Goal: Task Accomplishment & Management: Manage account settings

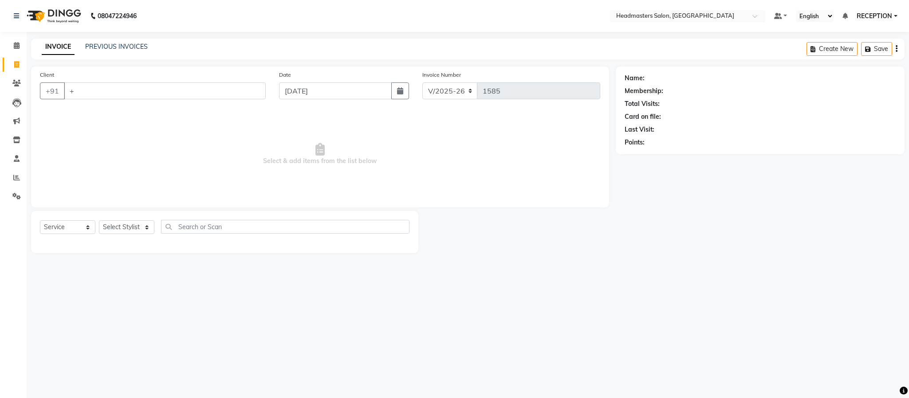
select select "3454"
select select "service"
click at [151, 84] on input "+" at bounding box center [165, 90] width 202 height 17
click at [133, 46] on link "PREVIOUS INVOICES" at bounding box center [116, 47] width 63 height 8
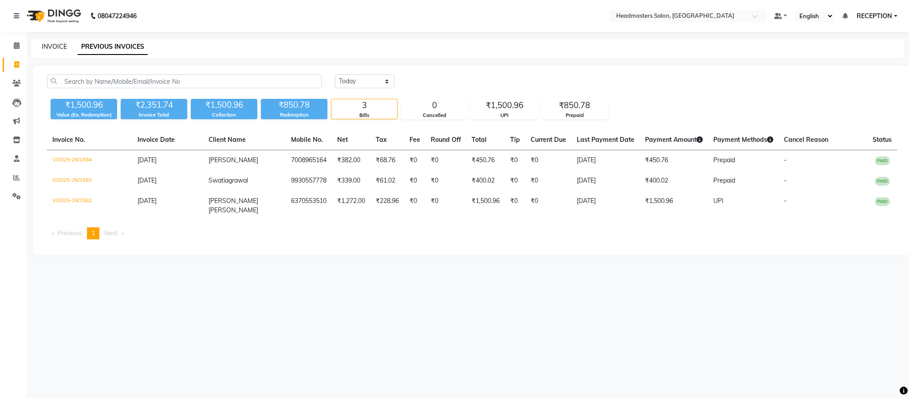
click at [61, 47] on link "INVOICE" at bounding box center [54, 47] width 25 height 8
select select "3454"
select select "service"
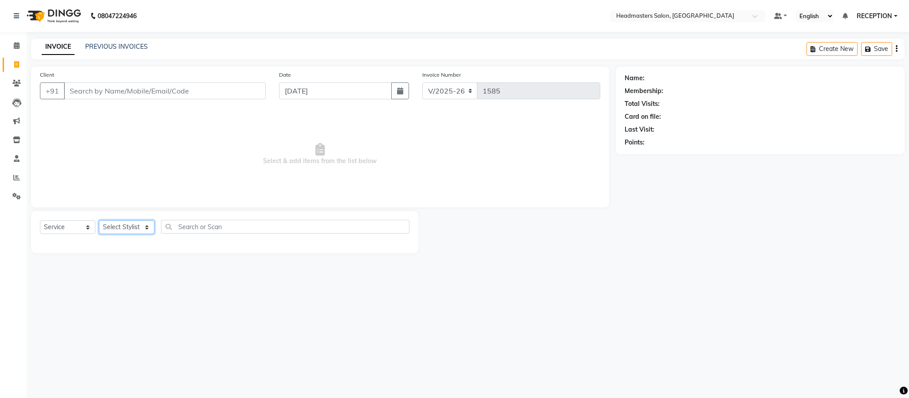
click at [134, 229] on select "Select Stylist AKASH NEHA NEHA SAHU NISHA MANAGER RAHUL RECEPTION [PERSON_NAME]…" at bounding box center [126, 227] width 55 height 14
select select "81181"
click at [99, 221] on select "Select Stylist AKASH NEHA NEHA SAHU NISHA MANAGER RAHUL RECEPTION [PERSON_NAME]…" at bounding box center [126, 227] width 55 height 14
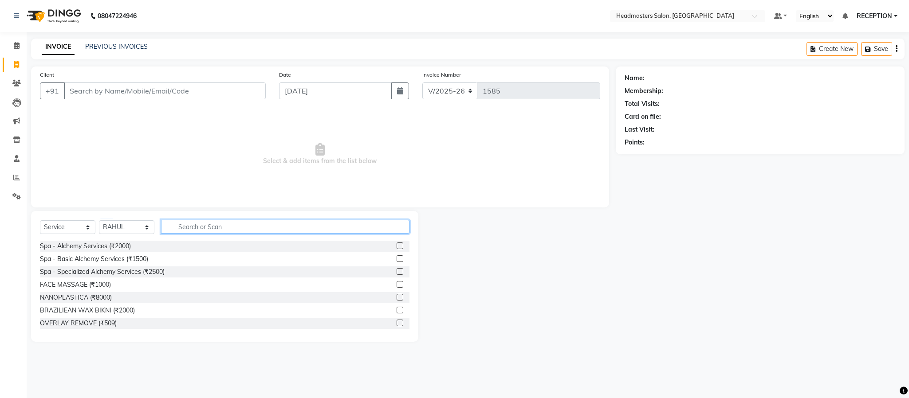
click at [257, 224] on input "text" at bounding box center [285, 227] width 248 height 14
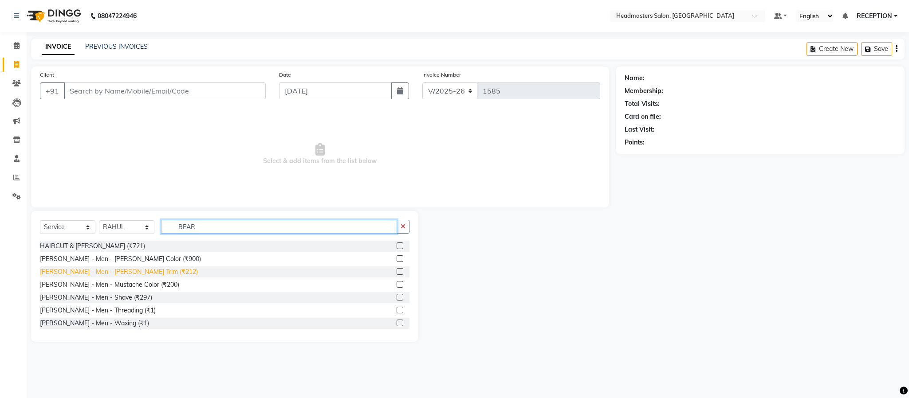
type input "BEAR"
click at [112, 269] on div "[PERSON_NAME] - Men - [PERSON_NAME] Trim (₹212)" at bounding box center [119, 271] width 158 height 9
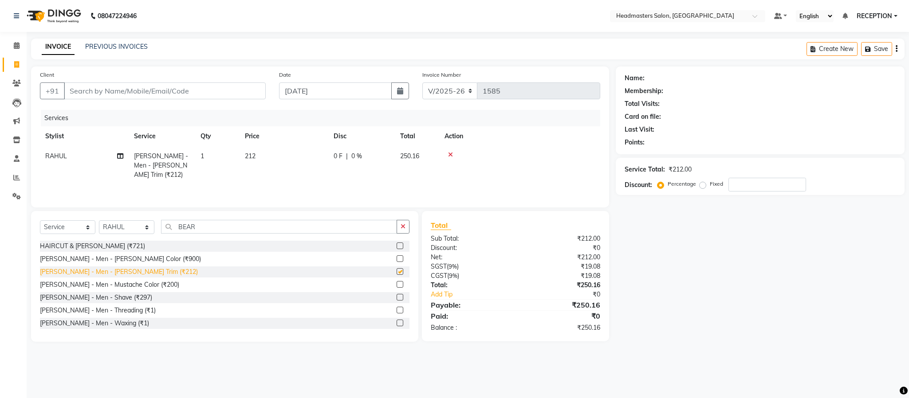
checkbox input "false"
click at [186, 93] on input "Client" at bounding box center [165, 90] width 202 height 17
type input "D"
type input "0"
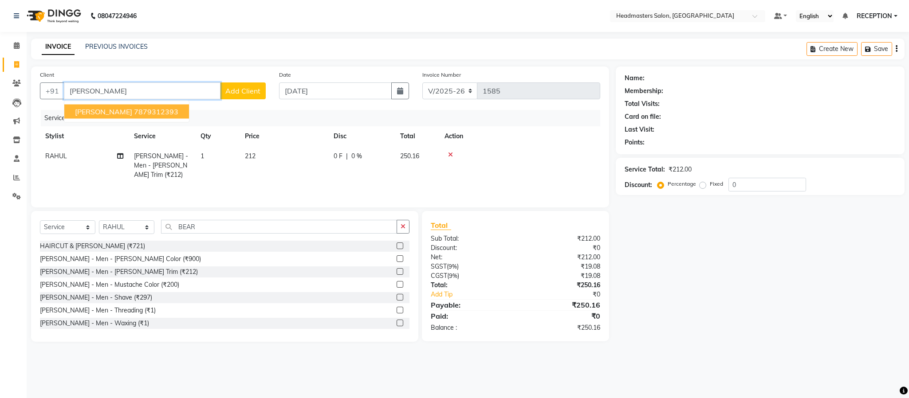
click at [81, 112] on span "[PERSON_NAME]" at bounding box center [103, 111] width 57 height 9
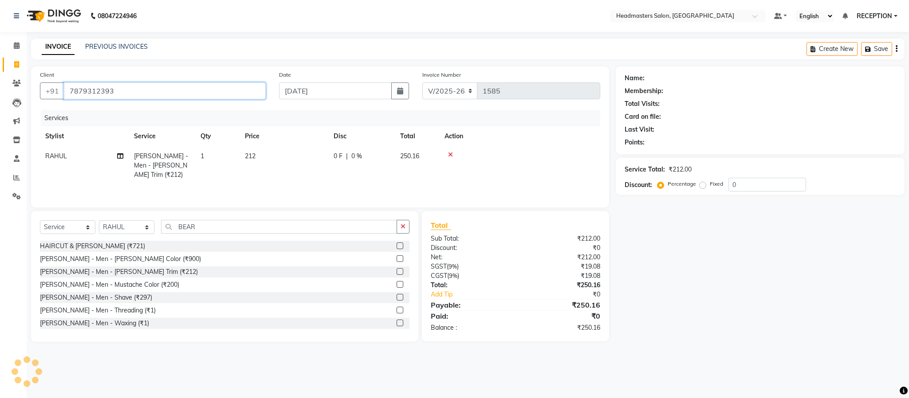
type input "7879312393"
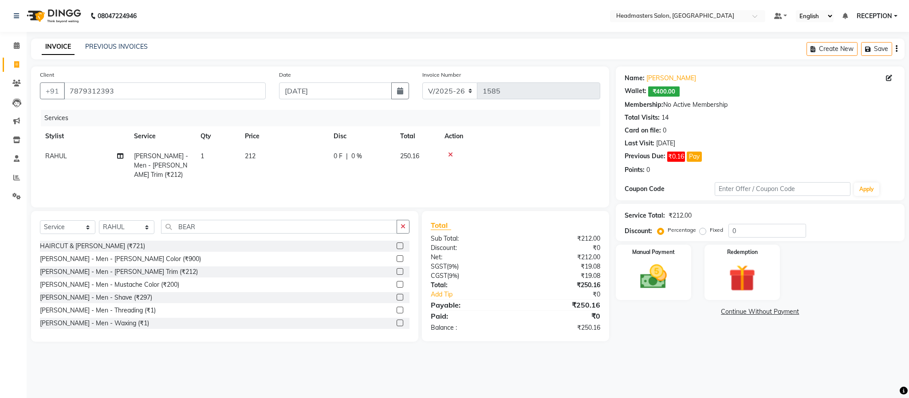
click at [81, 112] on div "Services" at bounding box center [324, 118] width 566 height 16
click at [737, 288] on img at bounding box center [741, 278] width 45 height 35
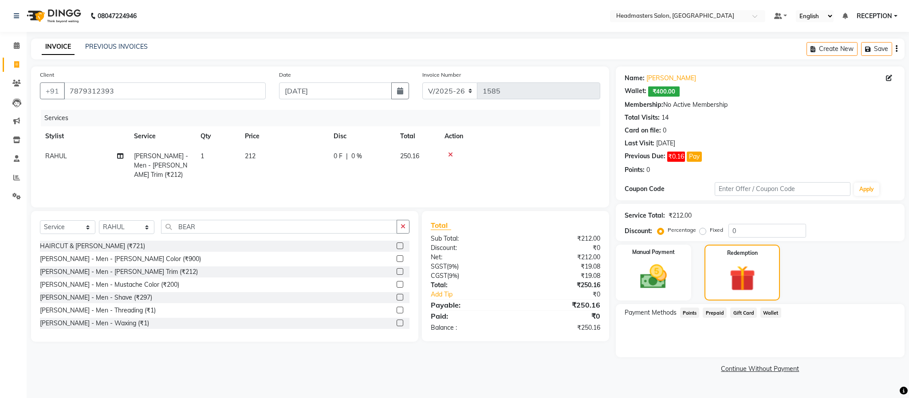
click at [772, 310] on span "Wallet" at bounding box center [770, 313] width 21 height 10
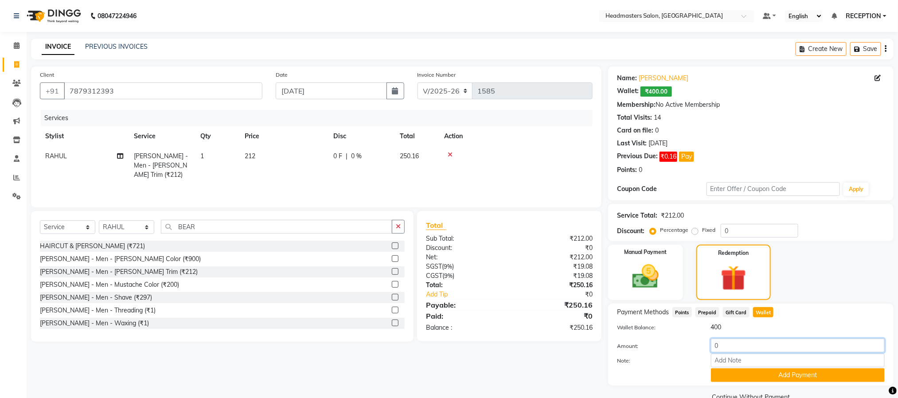
click at [741, 345] on input "0" at bounding box center [798, 346] width 174 height 14
type input "250"
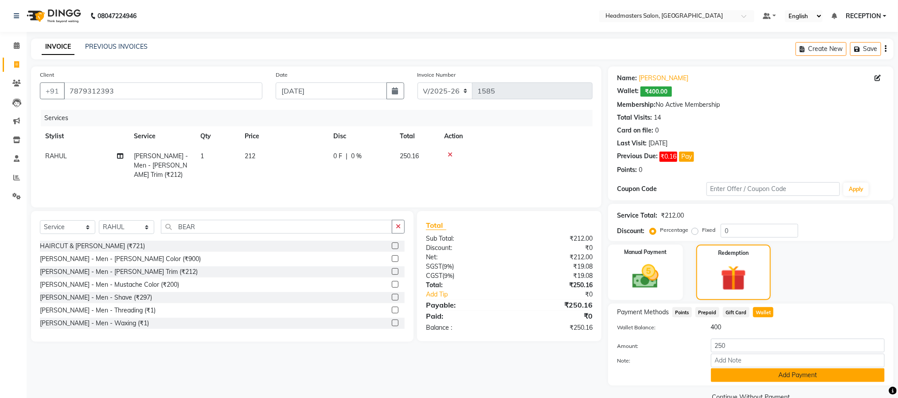
click at [783, 377] on button "Add Payment" at bounding box center [798, 376] width 174 height 14
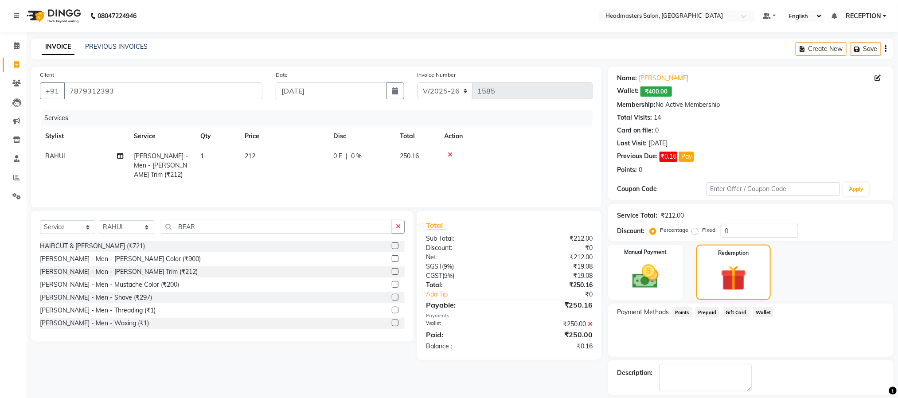
scroll to position [41, 0]
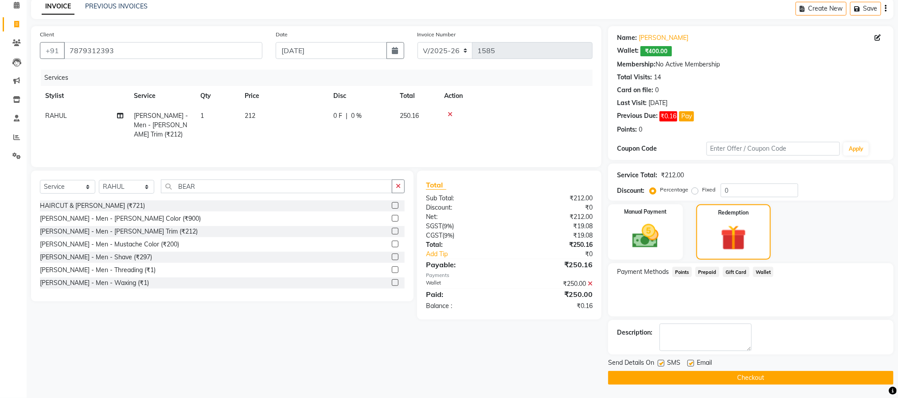
click at [736, 374] on button "Checkout" at bounding box center [751, 378] width 286 height 14
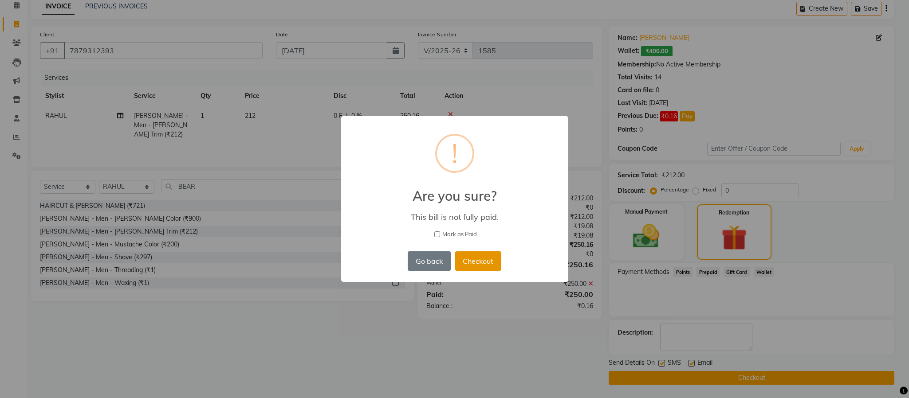
click at [471, 253] on button "Checkout" at bounding box center [478, 261] width 46 height 20
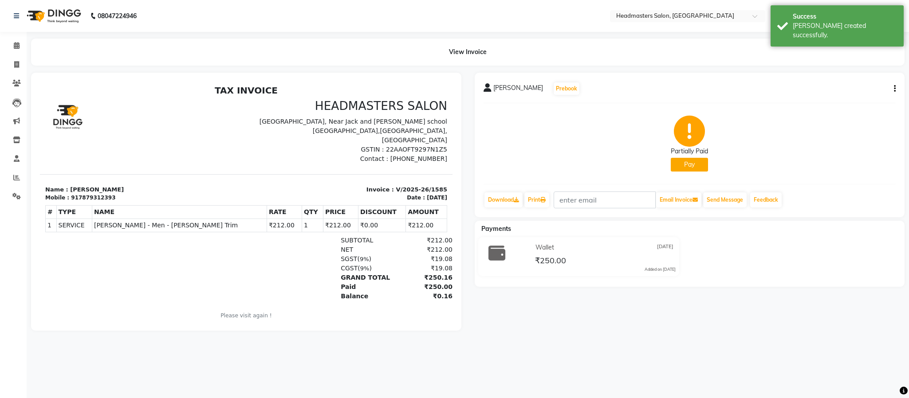
click at [692, 163] on button "Pay" at bounding box center [689, 165] width 37 height 14
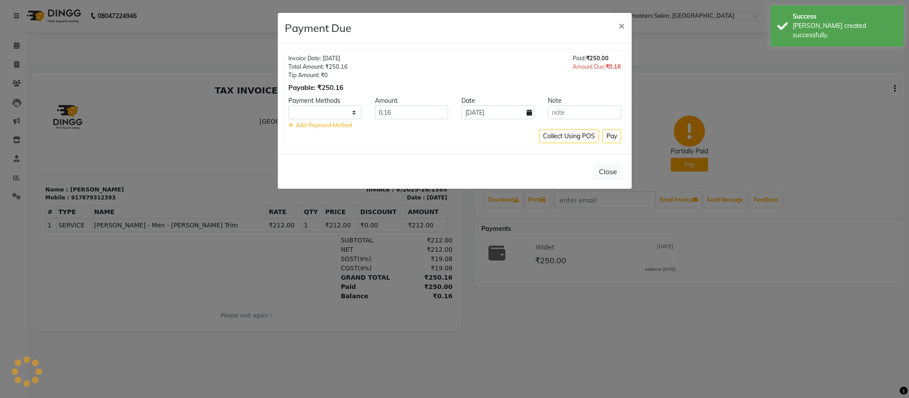
select select "1"
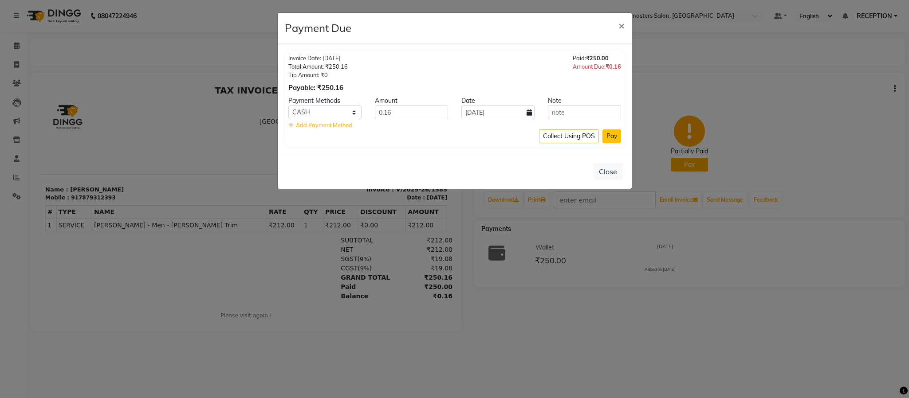
click at [607, 136] on button "Pay" at bounding box center [611, 136] width 19 height 14
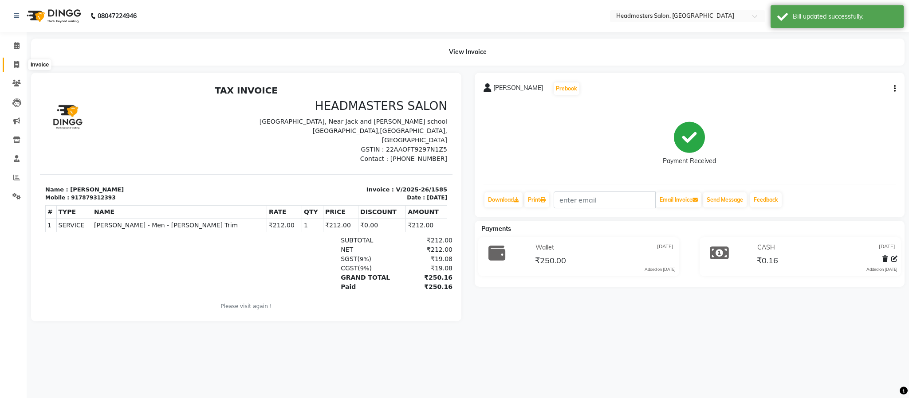
click at [20, 62] on span at bounding box center [17, 65] width 16 height 10
select select "service"
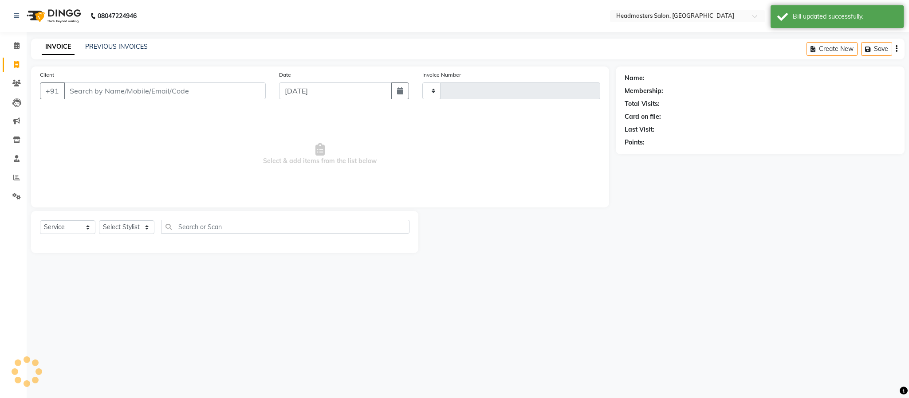
type input "1586"
select select "3454"
click at [143, 48] on link "PREVIOUS INVOICES" at bounding box center [116, 47] width 63 height 8
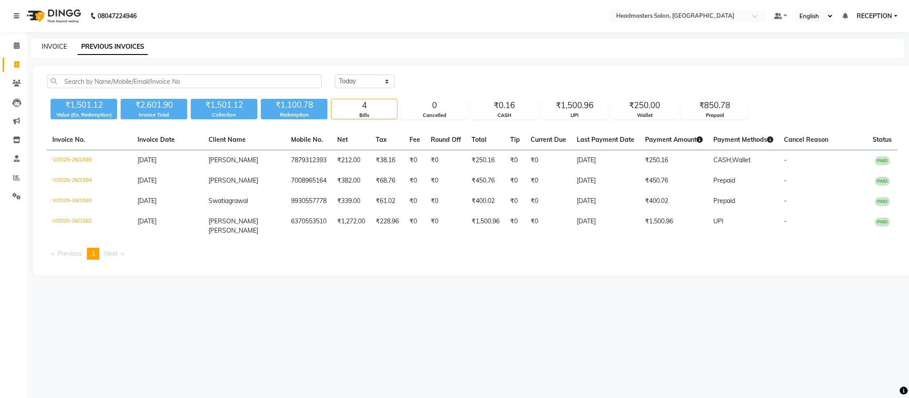
click at [63, 47] on link "INVOICE" at bounding box center [54, 47] width 25 height 8
select select "service"
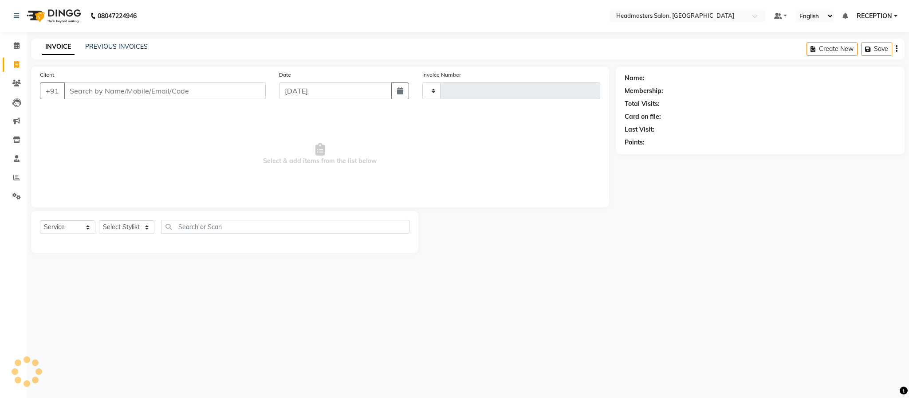
type input "1586"
select select "3454"
select select "service"
select select "3454"
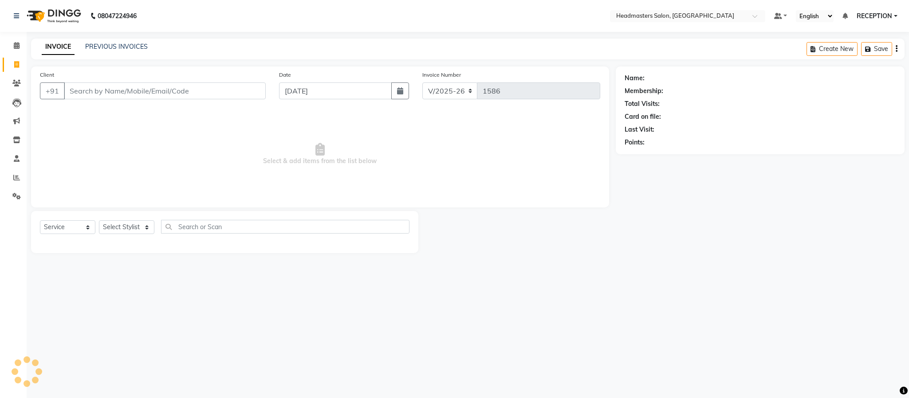
select select "service"
click at [143, 44] on link "PREVIOUS INVOICES" at bounding box center [116, 47] width 63 height 8
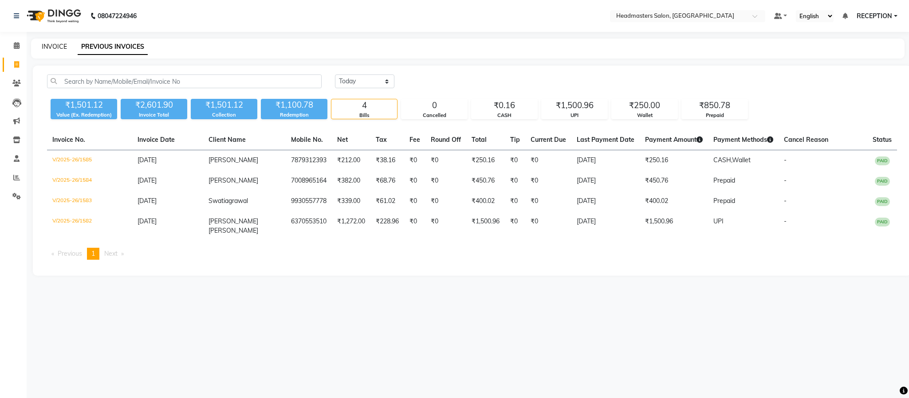
click at [53, 46] on link "INVOICE" at bounding box center [54, 47] width 25 height 8
select select "service"
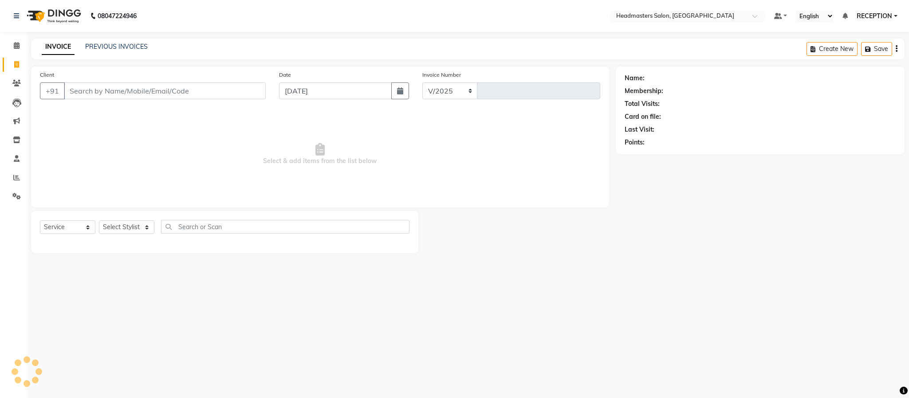
select select "3454"
type input "1586"
click at [133, 224] on select "Select Stylist AKASH NEHA NEHA SAHU NISHA MANAGER RAHUL RECEPTION [PERSON_NAME]…" at bounding box center [126, 227] width 55 height 14
select select "81181"
click at [99, 221] on select "Select Stylist AKASH NEHA NEHA SAHU NISHA MANAGER RAHUL RECEPTION [PERSON_NAME]…" at bounding box center [126, 227] width 55 height 14
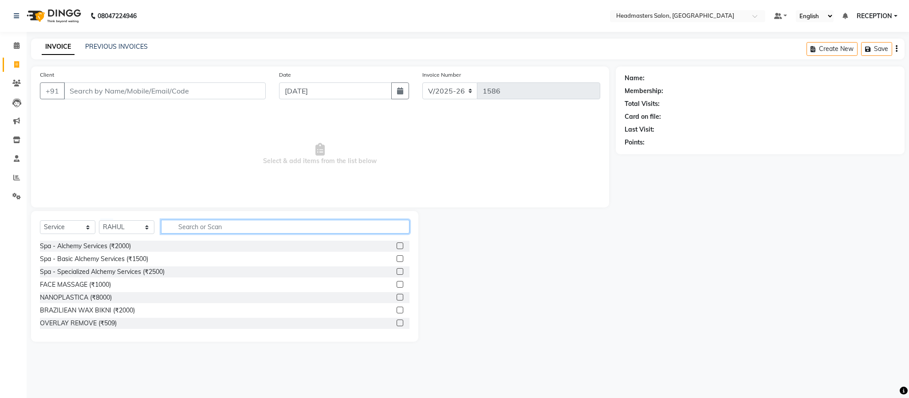
click at [216, 229] on input "text" at bounding box center [285, 227] width 248 height 14
type input "HAIR CUT"
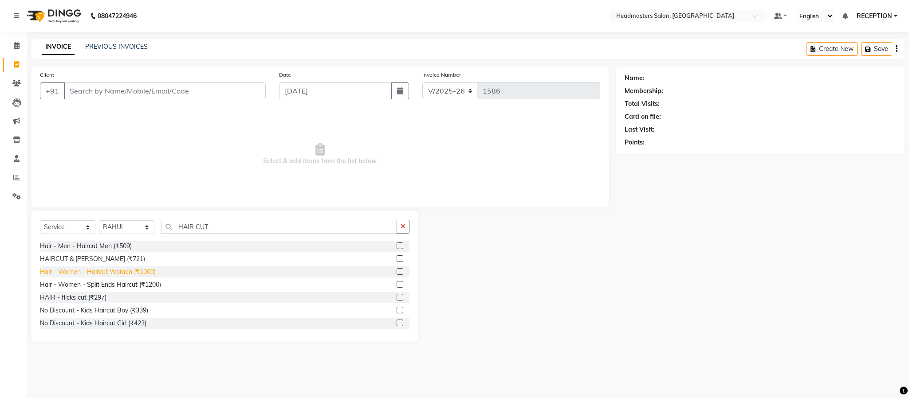
click at [132, 273] on div "Hair - Women - Haircut Women (₹1000)" at bounding box center [98, 271] width 116 height 9
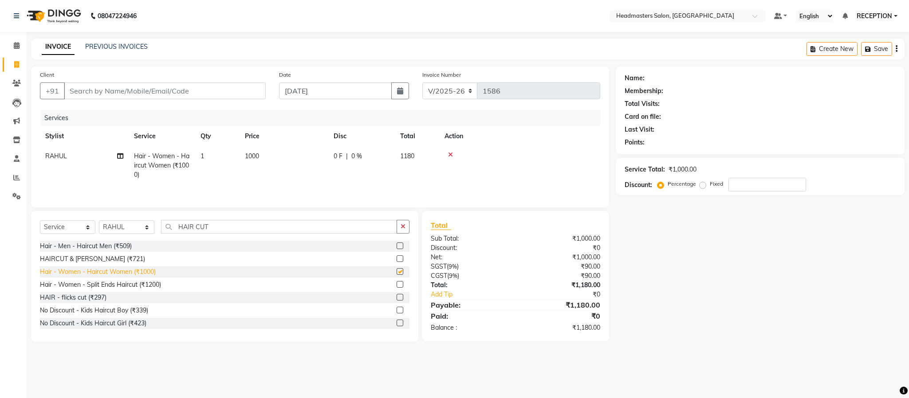
checkbox input "false"
click at [142, 232] on select "Select Stylist AKASH NEHA NEHA SAHU NISHA MANAGER RAHUL RECEPTION [PERSON_NAME]…" at bounding box center [126, 227] width 55 height 14
select select "15422"
click at [99, 224] on select "Select Stylist AKASH NEHA NEHA SAHU NISHA MANAGER RAHUL RECEPTION [PERSON_NAME]…" at bounding box center [126, 227] width 55 height 14
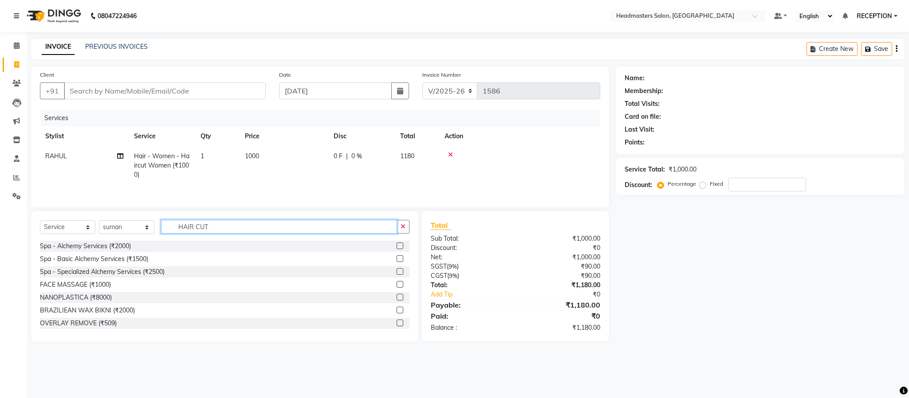
click at [225, 227] on input "HAIR CUT" at bounding box center [279, 227] width 236 height 14
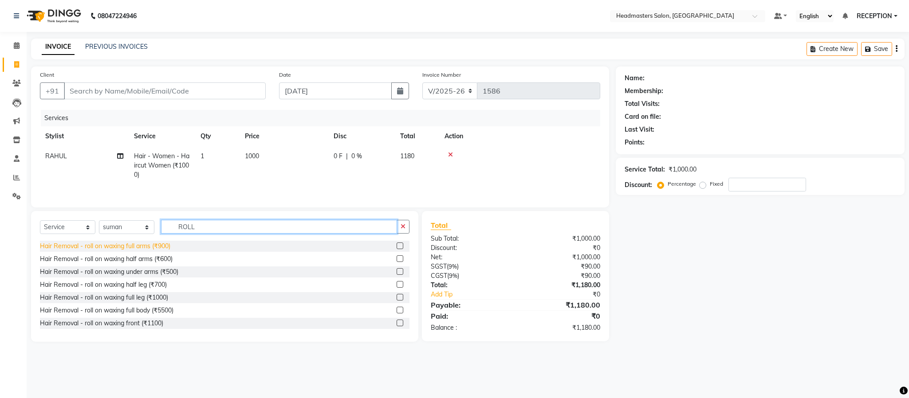
type input "ROLL"
click at [156, 247] on div "Hair Removal - roll on waxing full arms (₹900)" at bounding box center [105, 246] width 130 height 9
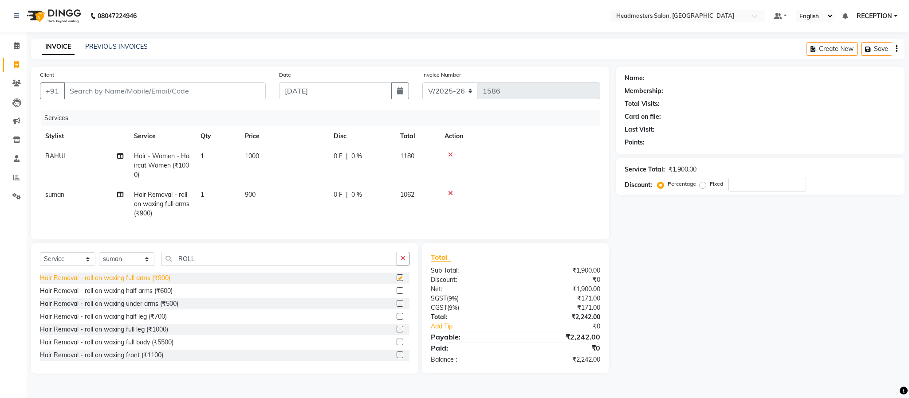
checkbox input "false"
click at [144, 322] on div "Hair Removal - roll on waxing half leg (₹700)" at bounding box center [103, 316] width 127 height 9
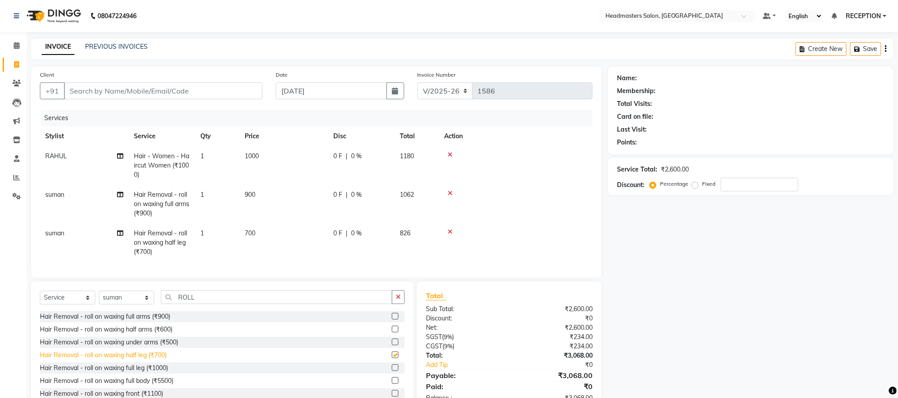
checkbox input "false"
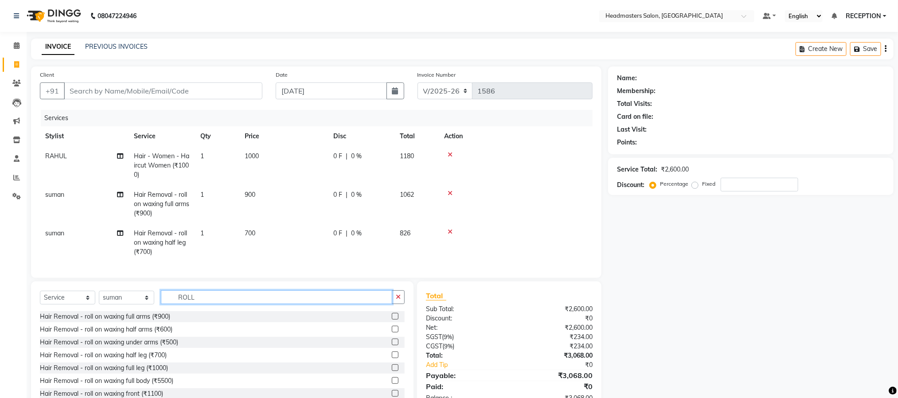
click at [229, 304] on input "ROLL" at bounding box center [276, 297] width 231 height 14
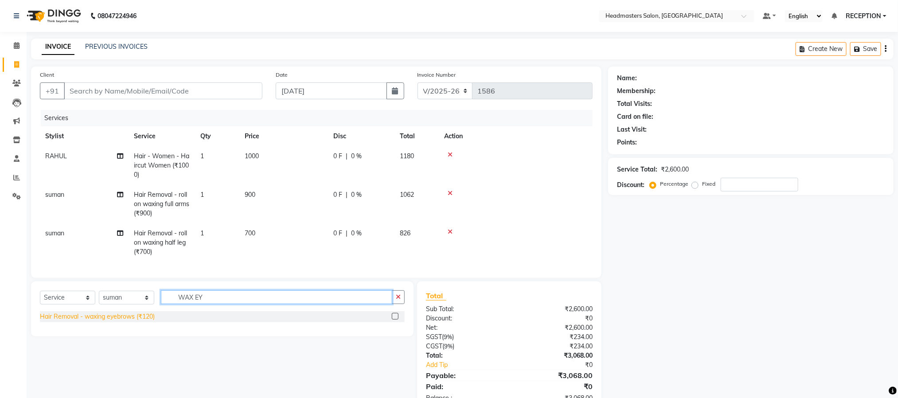
type input "WAX EY"
click at [132, 322] on div "Hair Removal - waxing eyebrows (₹120)" at bounding box center [97, 316] width 115 height 9
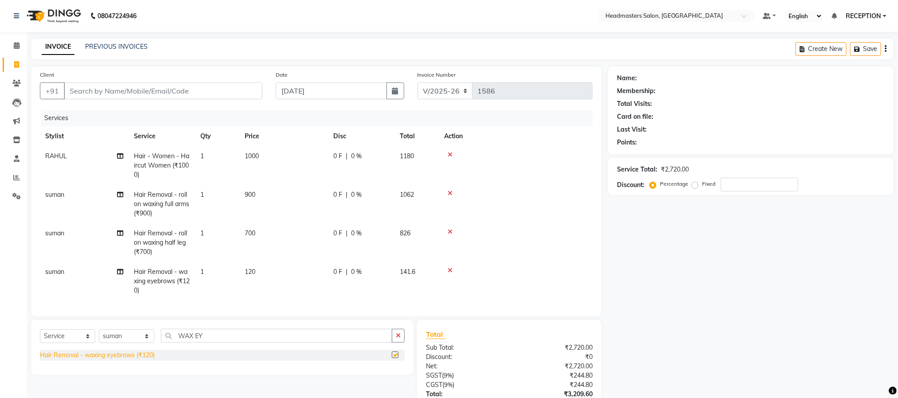
checkbox input "false"
click at [231, 343] on input "WAX EY" at bounding box center [276, 336] width 231 height 14
type input "WAX UPP"
click at [137, 360] on div "Hair Removal - waxing upperlips (₹70)" at bounding box center [94, 355] width 109 height 9
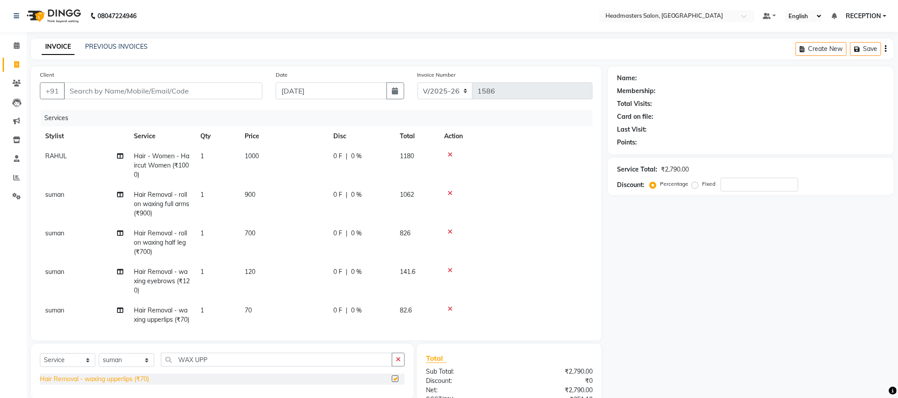
checkbox input "false"
click at [215, 361] on input "WAX UPP" at bounding box center [276, 360] width 231 height 14
type input "WAX FOR"
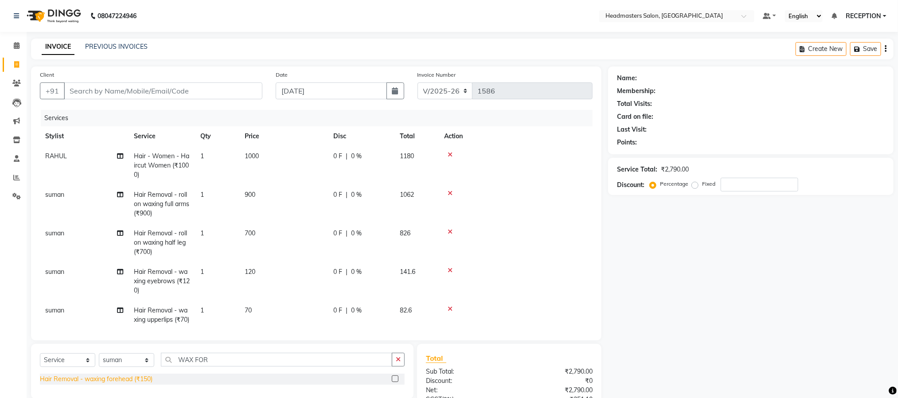
click at [123, 377] on div "Hair Removal - waxing forehead (₹150)" at bounding box center [96, 379] width 113 height 9
checkbox input "false"
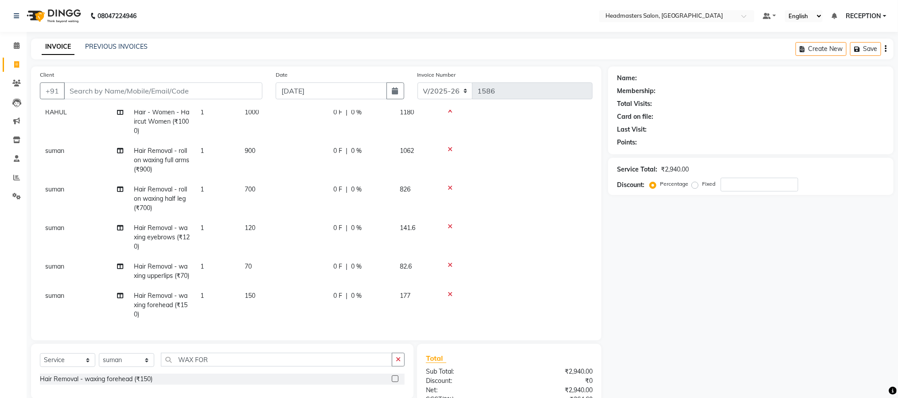
scroll to position [63, 0]
click at [270, 257] on td "70" at bounding box center [283, 271] width 89 height 29
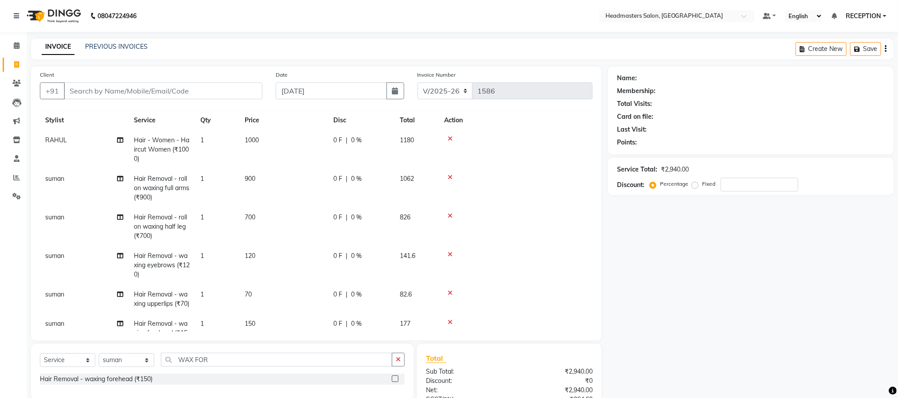
select select "15422"
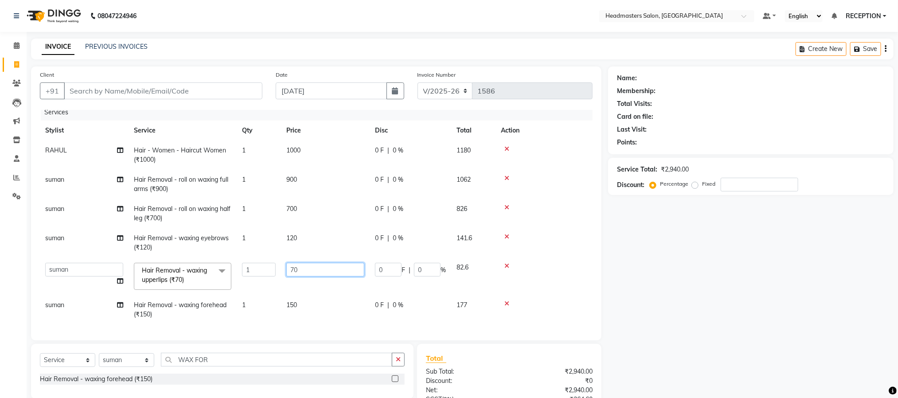
click at [321, 263] on input "70" at bounding box center [325, 270] width 78 height 14
type input "85"
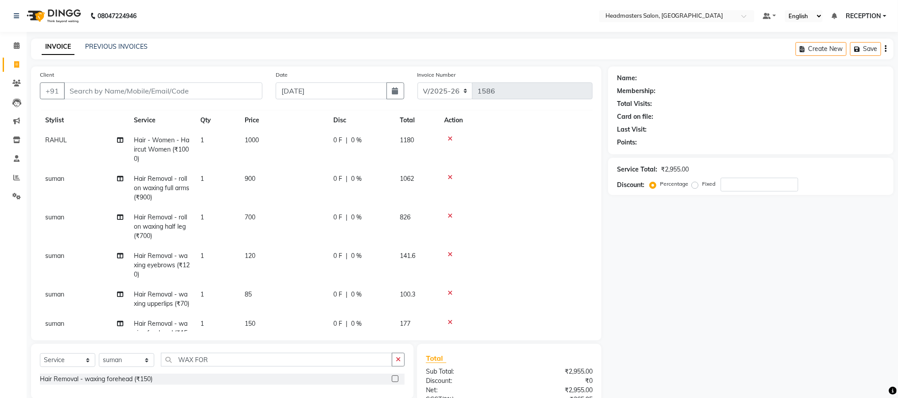
click at [325, 281] on tbody "RAHUL Hair - Women - Haircut Women (₹1000) 1 1000 0 F | 0 % 1180 suman Hair Rem…" at bounding box center [316, 241] width 553 height 222
click at [290, 247] on td "120" at bounding box center [283, 265] width 89 height 39
select select "15422"
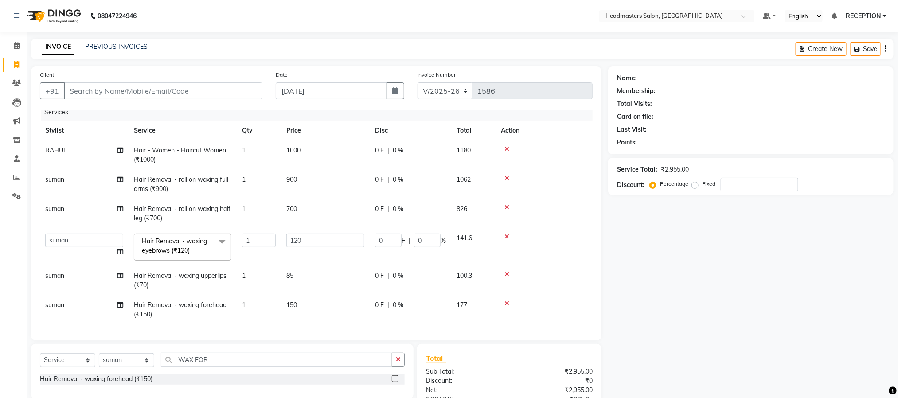
click at [300, 146] on span "1000" at bounding box center [293, 150] width 14 height 8
select select "81181"
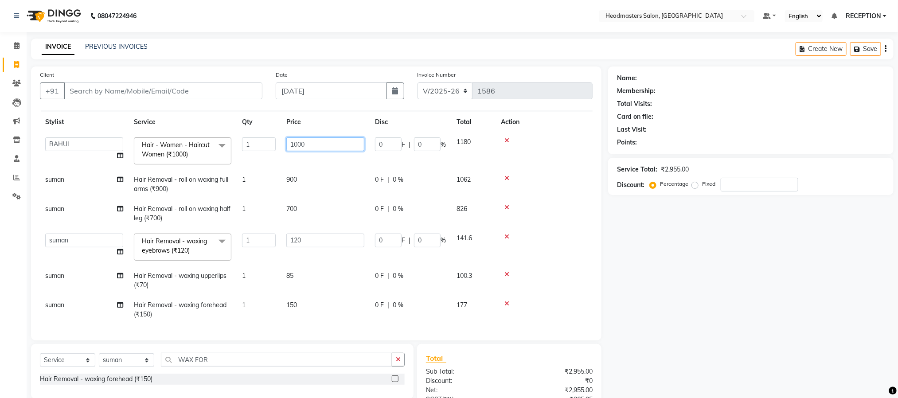
click at [314, 143] on input "1000" at bounding box center [325, 144] width 78 height 14
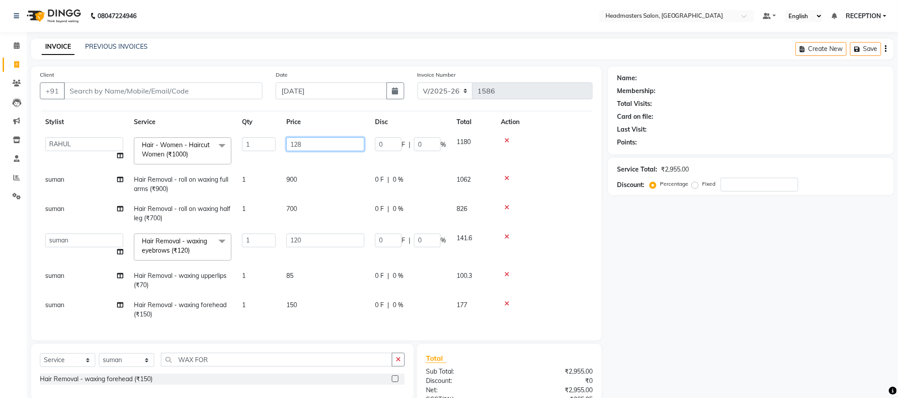
type input "1280"
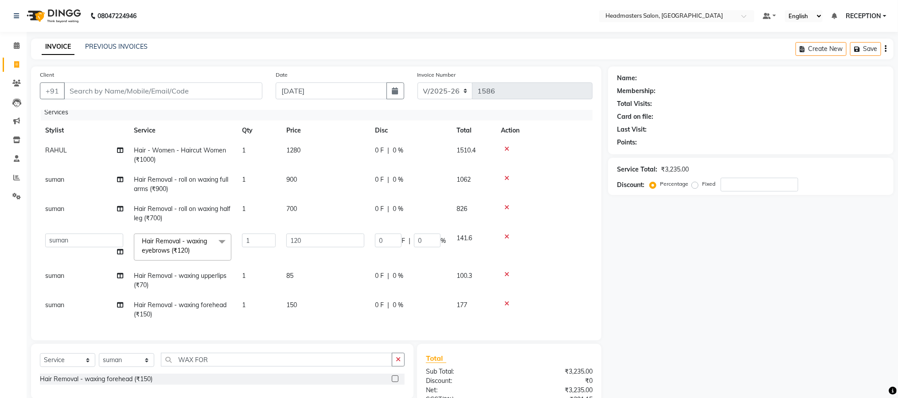
click at [318, 157] on td "1280" at bounding box center [325, 155] width 89 height 29
select select "81181"
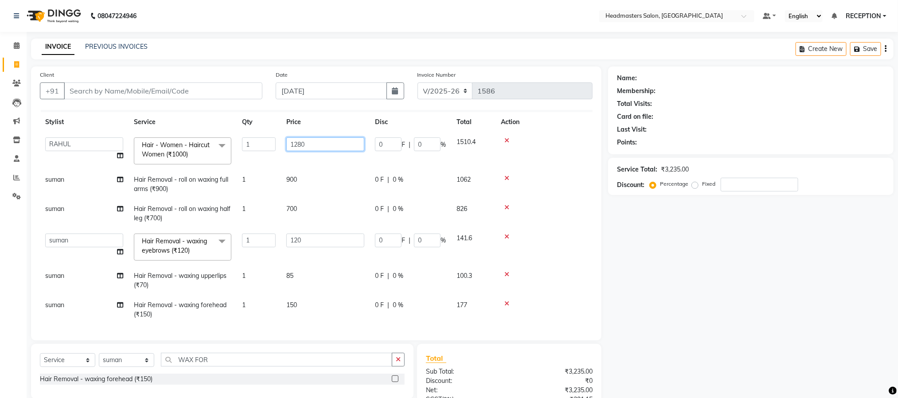
click at [313, 143] on input "1280" at bounding box center [325, 144] width 78 height 14
type input "1270"
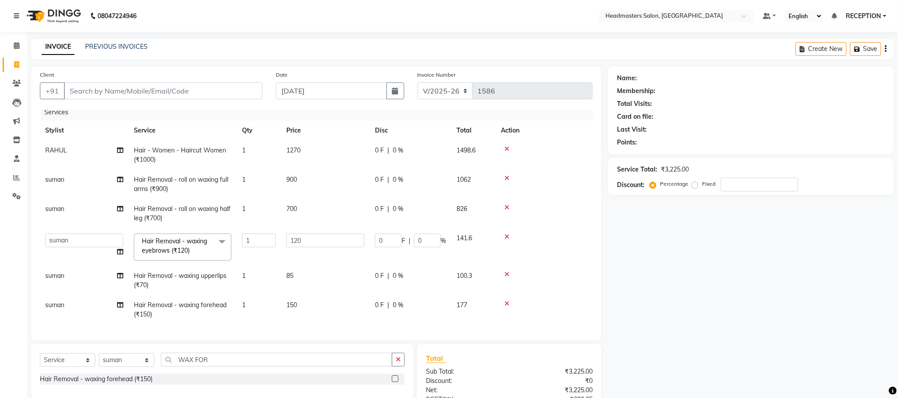
click at [309, 157] on td "1270" at bounding box center [325, 155] width 89 height 29
select select "81181"
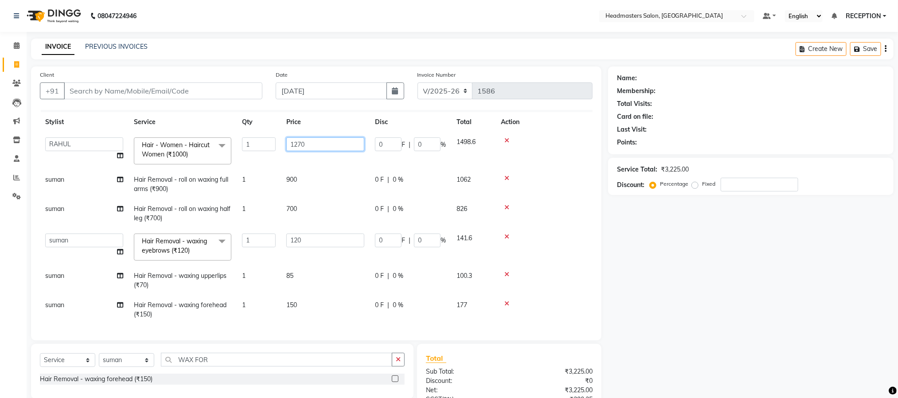
click at [311, 145] on input "1270" at bounding box center [325, 144] width 78 height 14
type input "1273"
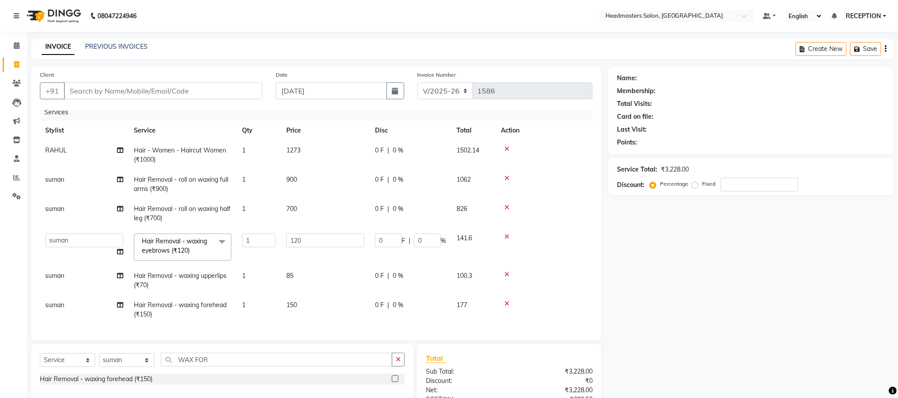
click at [310, 154] on td "1273" at bounding box center [325, 155] width 89 height 29
select select "81181"
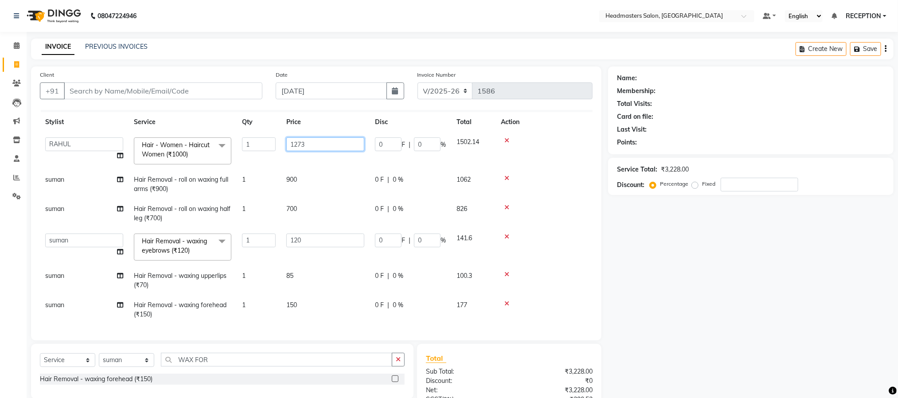
click at [314, 144] on input "1273" at bounding box center [325, 144] width 78 height 14
type input "1272"
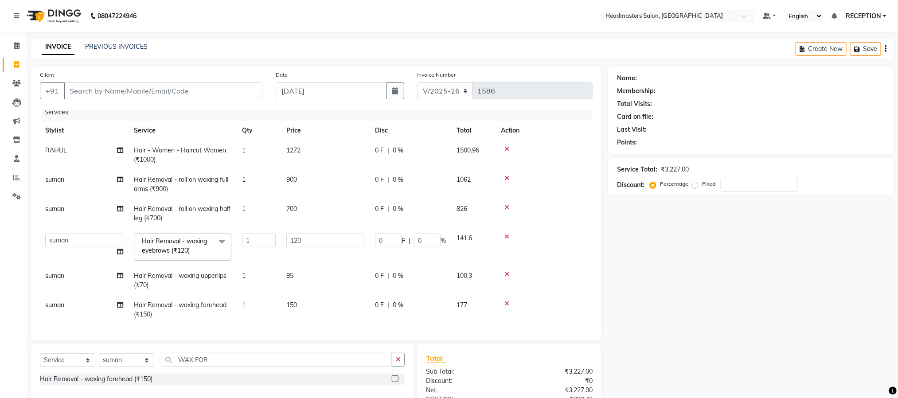
click at [314, 161] on tbody "RAHUL Hair - Women - Haircut Women (₹1000) 1 1272 0 F | 0 % 1500.96 suman Hair …" at bounding box center [316, 233] width 553 height 184
click at [655, 267] on div "Name: Membership: Total Visits: Card on file: Last Visit: Points: Service Total…" at bounding box center [754, 271] width 292 height 408
click at [189, 90] on input "Client" at bounding box center [163, 90] width 199 height 17
type input "K"
type input "0"
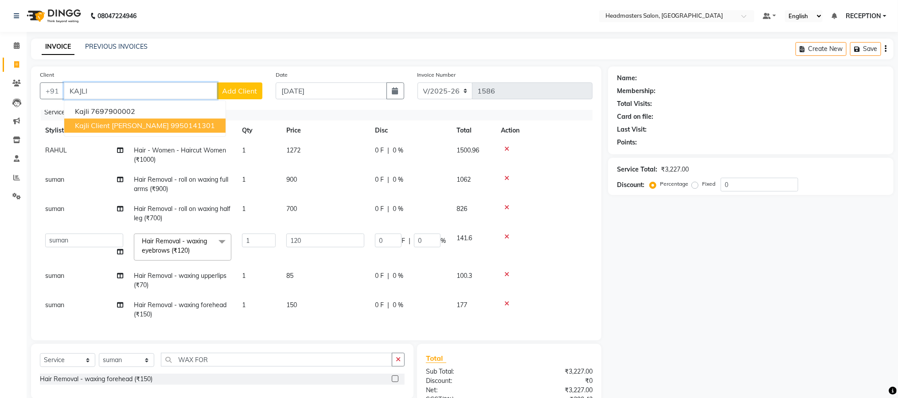
click at [110, 123] on span "Kajli Client [PERSON_NAME]" at bounding box center [122, 126] width 94 height 9
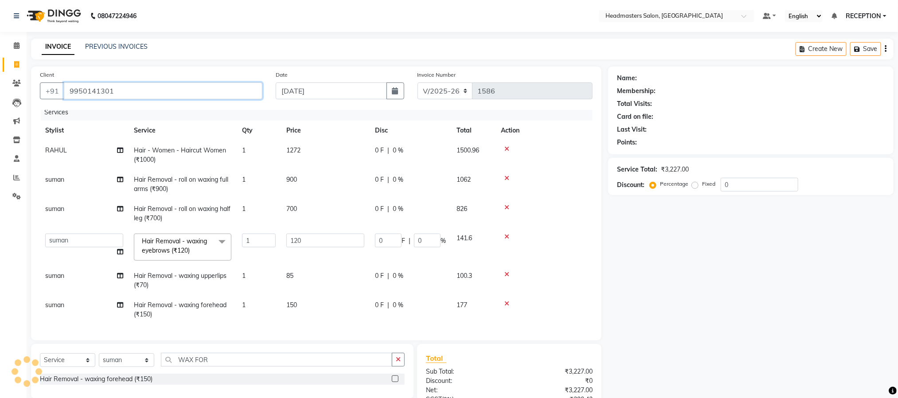
type input "9950141301"
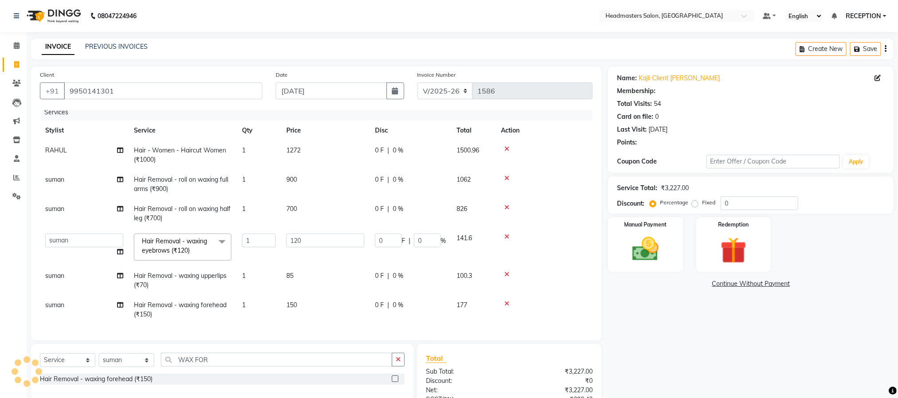
select select "1: Object"
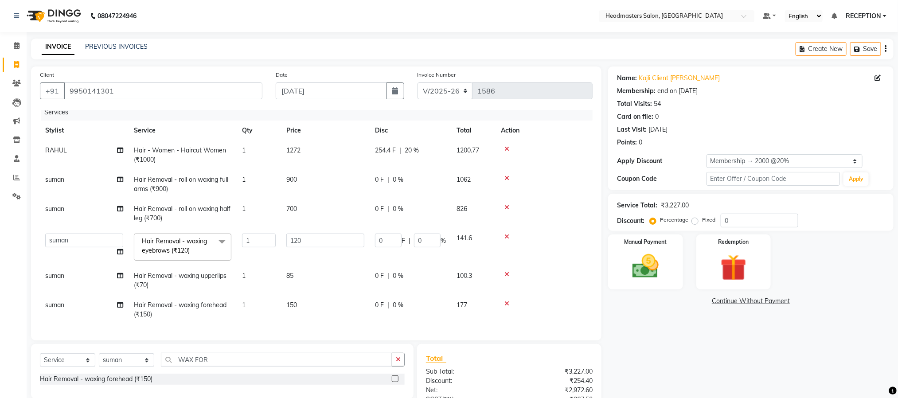
scroll to position [90, 0]
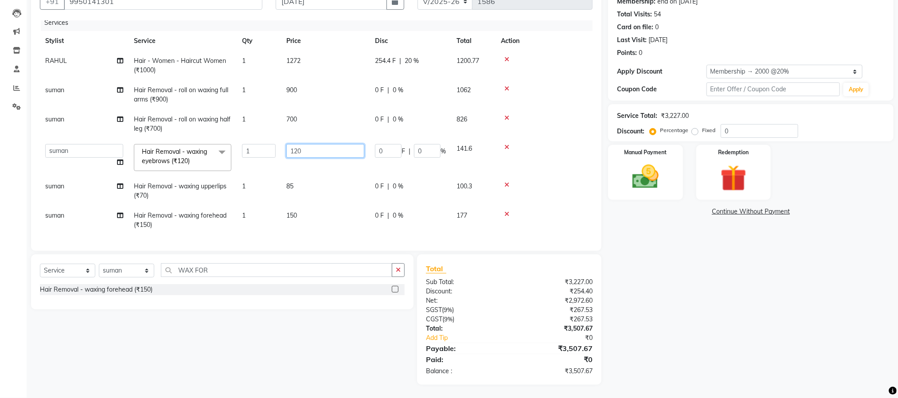
click at [316, 144] on input "120" at bounding box center [325, 151] width 78 height 14
type input "125"
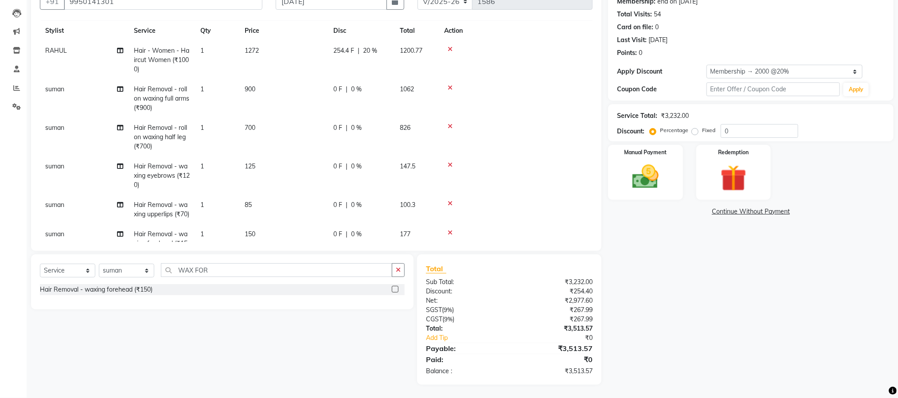
click at [319, 161] on td "125" at bounding box center [283, 176] width 89 height 39
select select "15422"
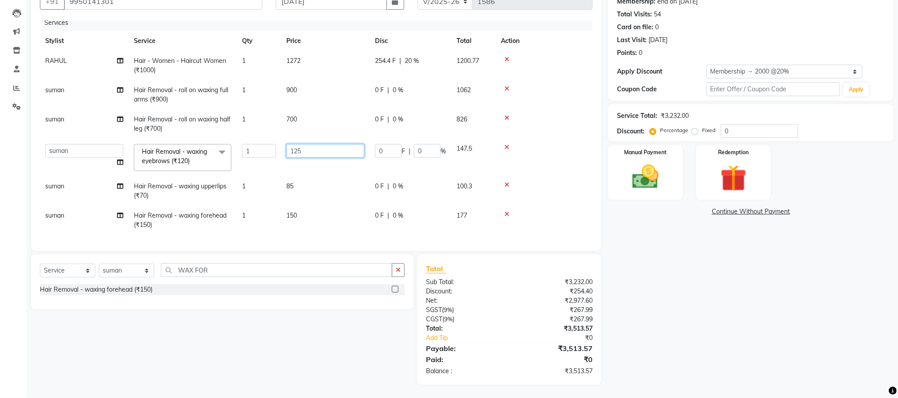
click at [316, 144] on input "125" at bounding box center [325, 151] width 78 height 14
type input "127"
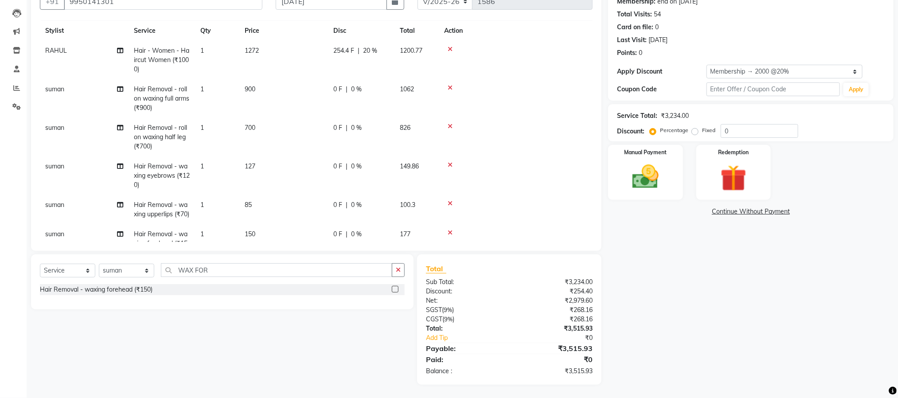
click at [314, 157] on td "127" at bounding box center [283, 176] width 89 height 39
select select "15422"
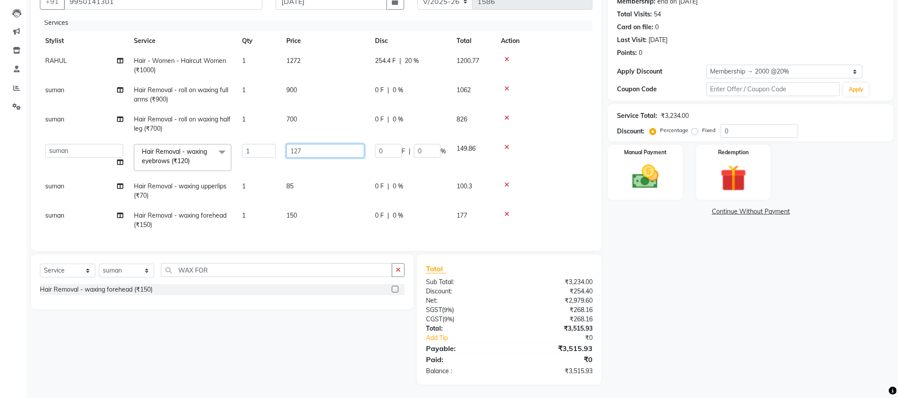
click at [313, 144] on input "127" at bounding box center [325, 151] width 78 height 14
type input "128"
click at [313, 154] on tbody "RAHUL Hair - Women - Haircut Women (₹1000) 1 1272 254.4 F | 20 % 1200.77 suman …" at bounding box center [316, 143] width 553 height 184
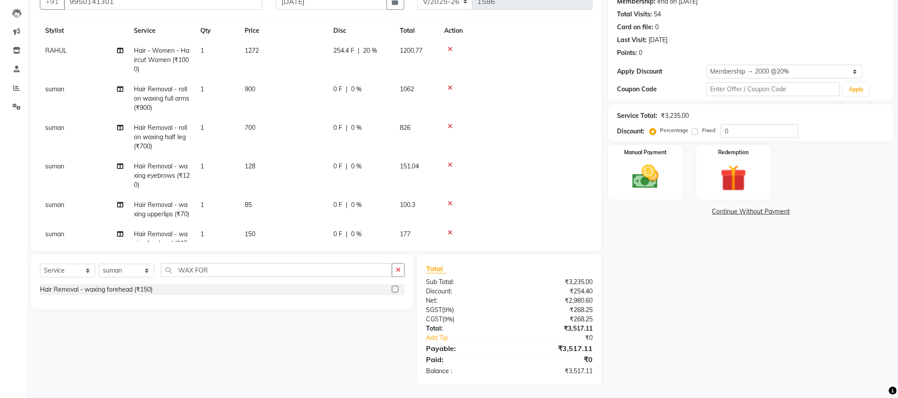
click at [313, 154] on td "700" at bounding box center [283, 137] width 89 height 39
select select "15422"
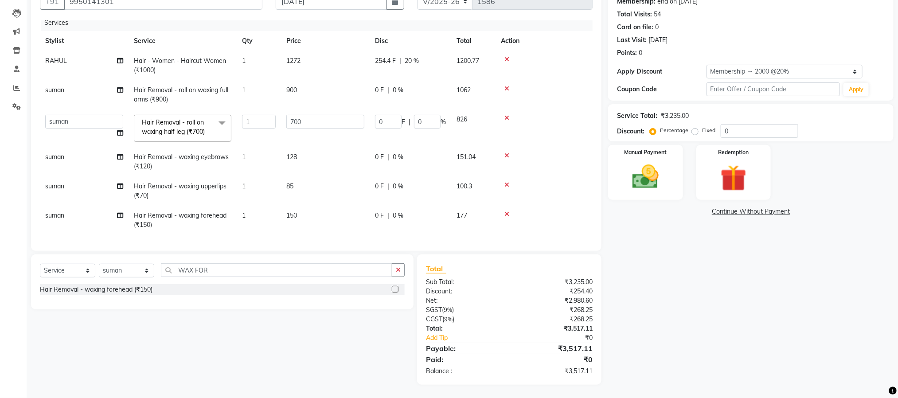
click at [313, 154] on td "128" at bounding box center [325, 161] width 89 height 29
select select "15422"
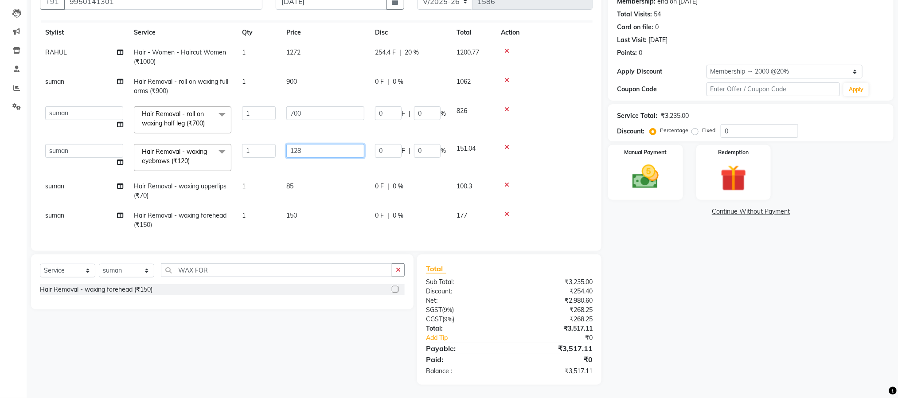
click at [313, 154] on input "128" at bounding box center [325, 151] width 78 height 14
type input "127"
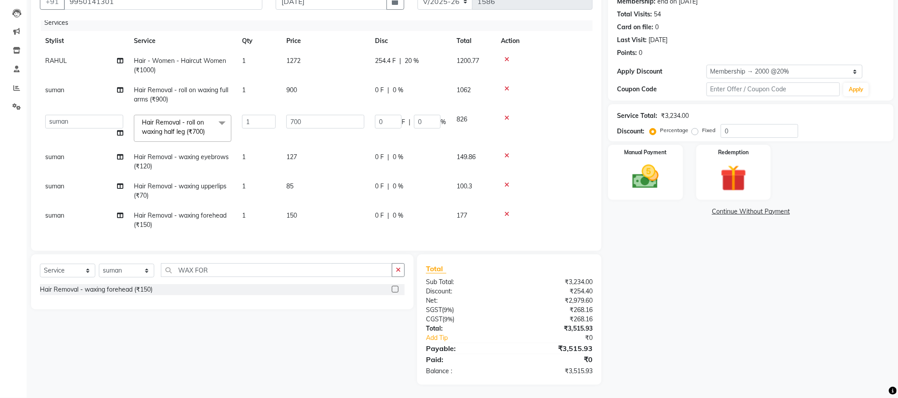
click at [310, 169] on tbody "RAHUL Hair - Women - Haircut Women (₹1000) 1 1272 254.4 F | 20 % 1200.77 suman …" at bounding box center [316, 143] width 553 height 184
click at [741, 127] on input "0" at bounding box center [760, 131] width 78 height 14
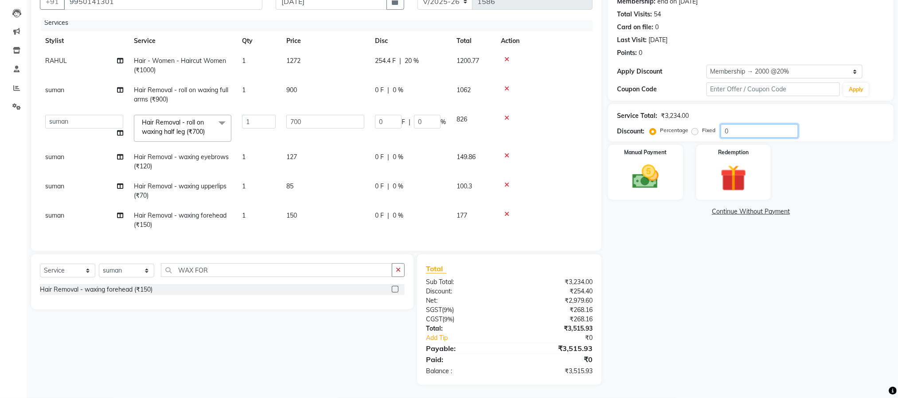
type input "2"
type input "14"
type input "2"
type input "20"
type input "140"
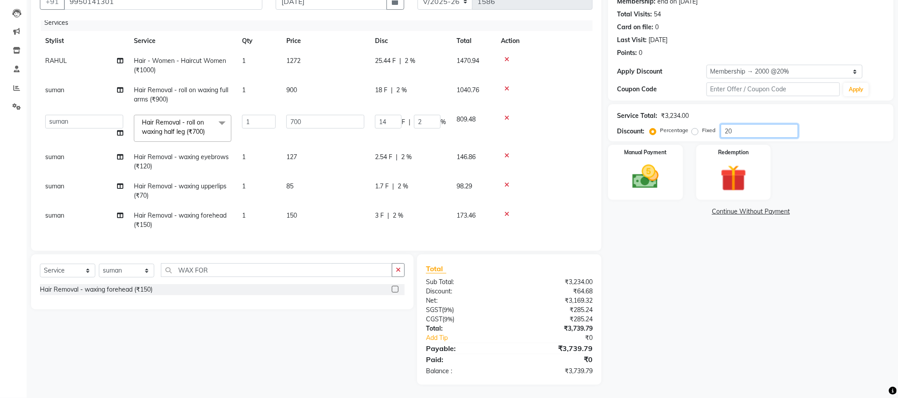
type input "20"
click at [801, 314] on div "Name: Kajli Client [PERSON_NAME] Membership: end on [DATE] Total Visits: 54 Car…" at bounding box center [754, 181] width 292 height 408
click at [650, 192] on img at bounding box center [646, 176] width 44 height 31
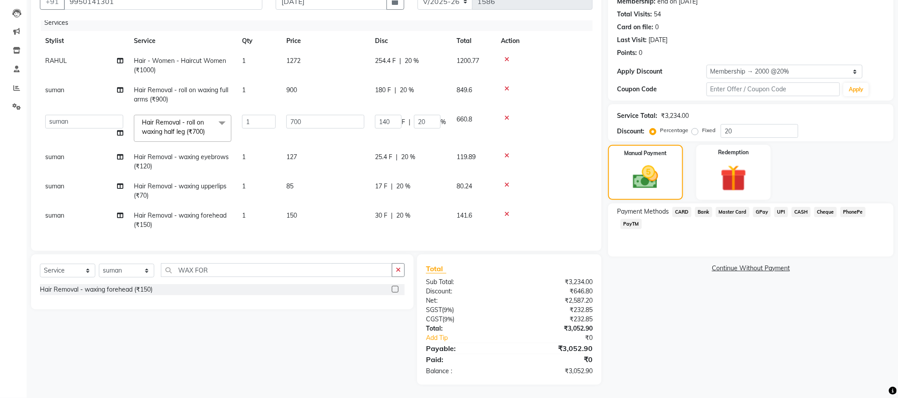
click at [780, 212] on span "UPI" at bounding box center [782, 212] width 14 height 10
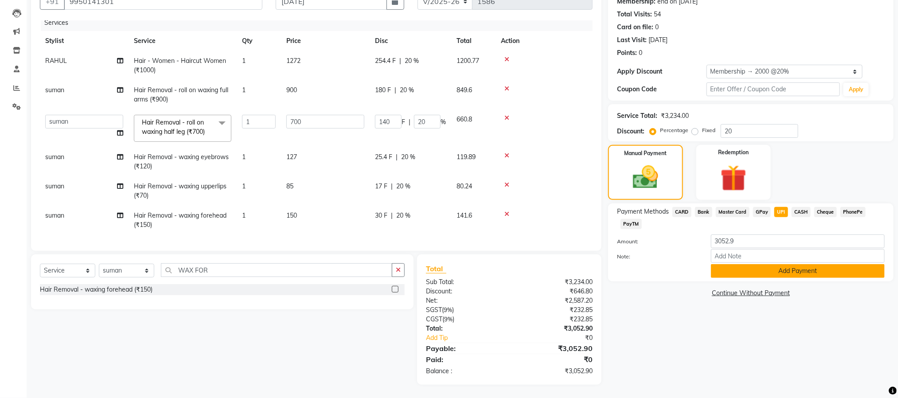
click at [761, 274] on button "Add Payment" at bounding box center [798, 271] width 174 height 14
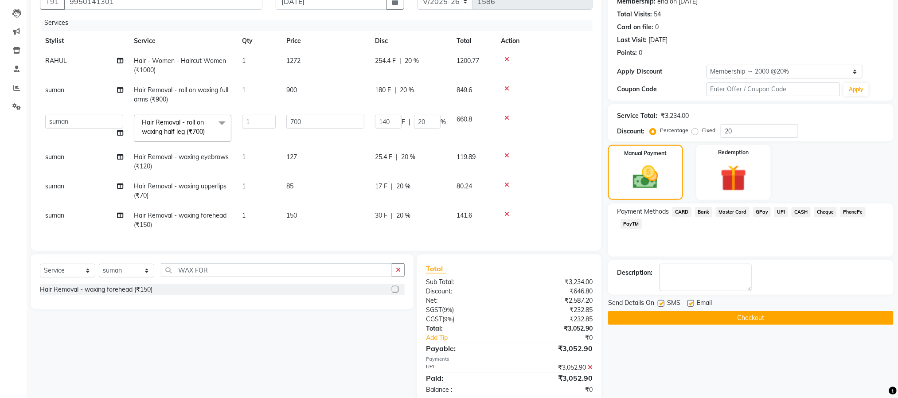
click at [741, 321] on button "Checkout" at bounding box center [751, 318] width 286 height 14
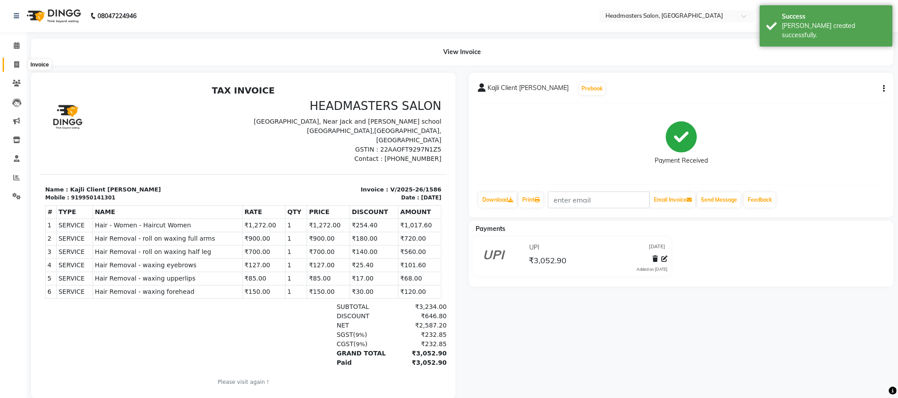
click at [15, 63] on icon at bounding box center [16, 64] width 5 height 7
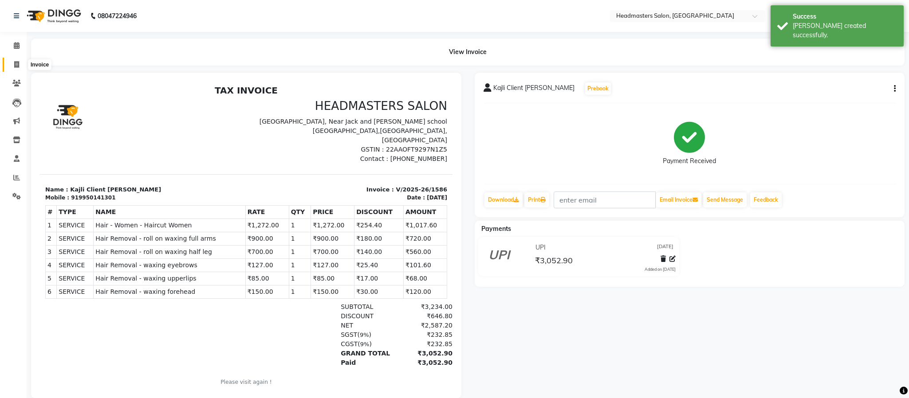
select select "3454"
select select "service"
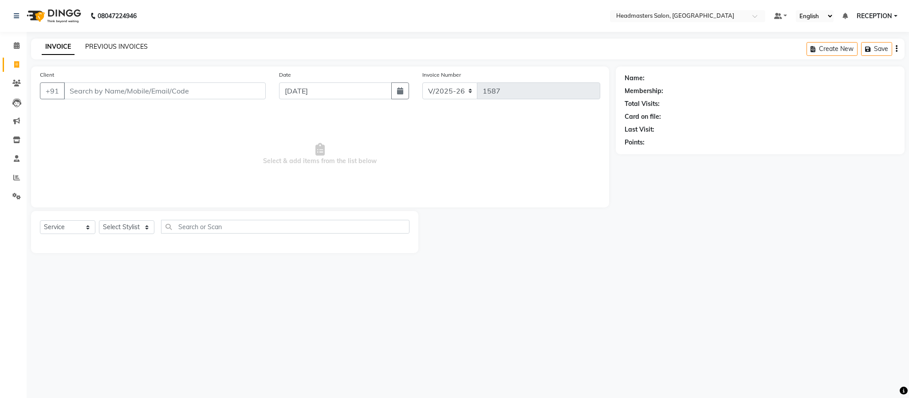
click at [137, 44] on link "PREVIOUS INVOICES" at bounding box center [116, 47] width 63 height 8
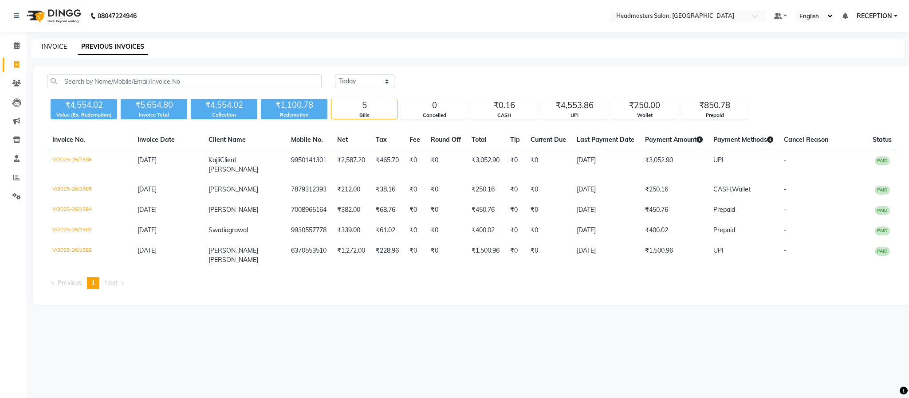
click at [60, 43] on link "INVOICE" at bounding box center [54, 47] width 25 height 8
select select "service"
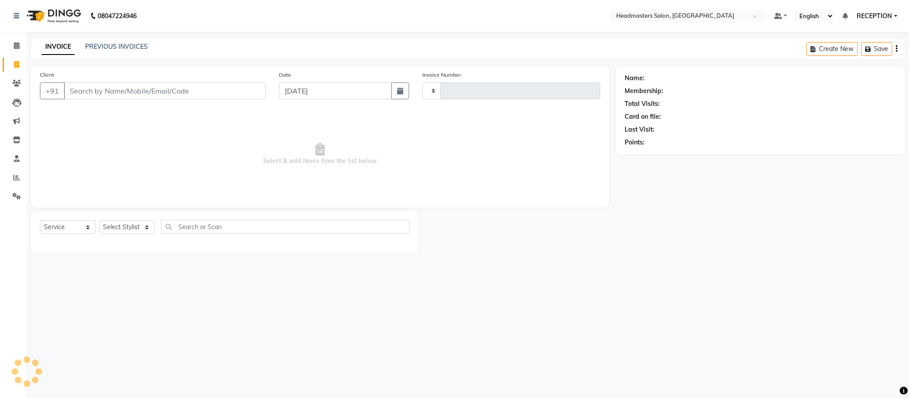
type input "1587"
select select "3454"
click at [60, 43] on link "INVOICE" at bounding box center [58, 47] width 33 height 16
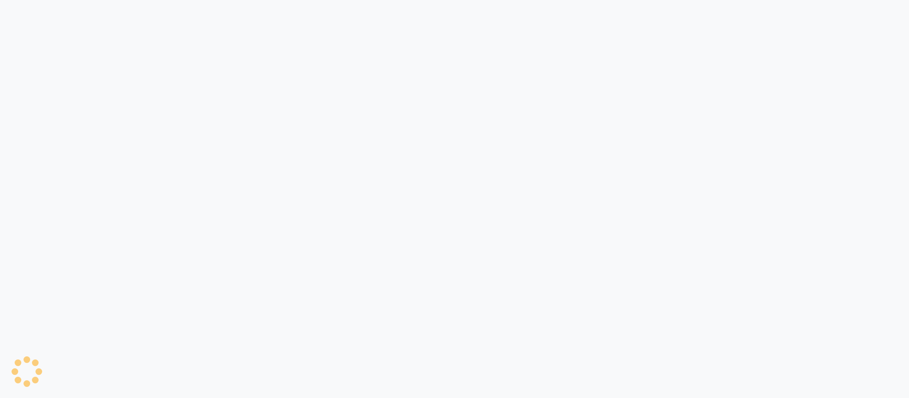
select select "3454"
select select "service"
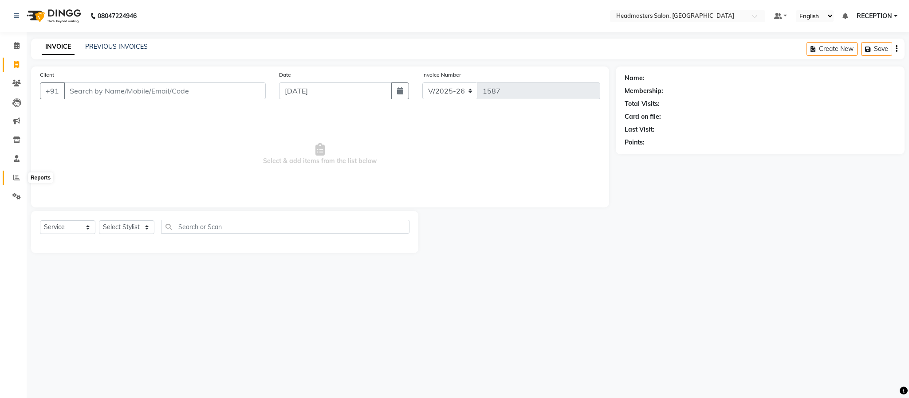
click at [16, 176] on icon at bounding box center [16, 177] width 7 height 7
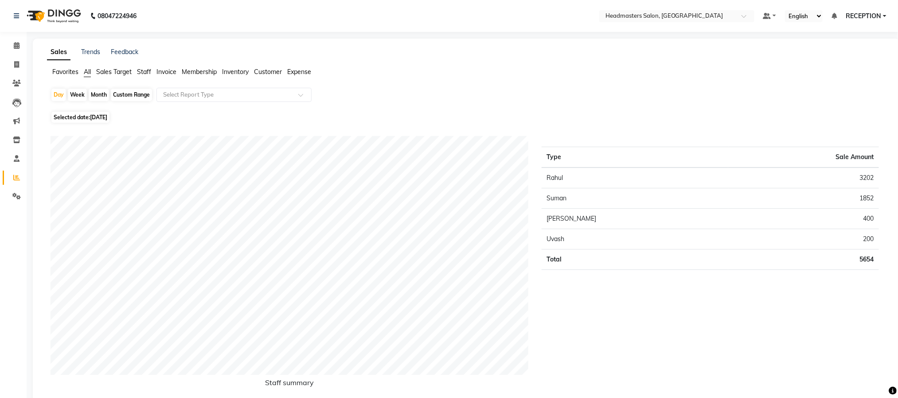
click at [97, 97] on div "Month" at bounding box center [99, 95] width 20 height 12
select select "9"
select select "2025"
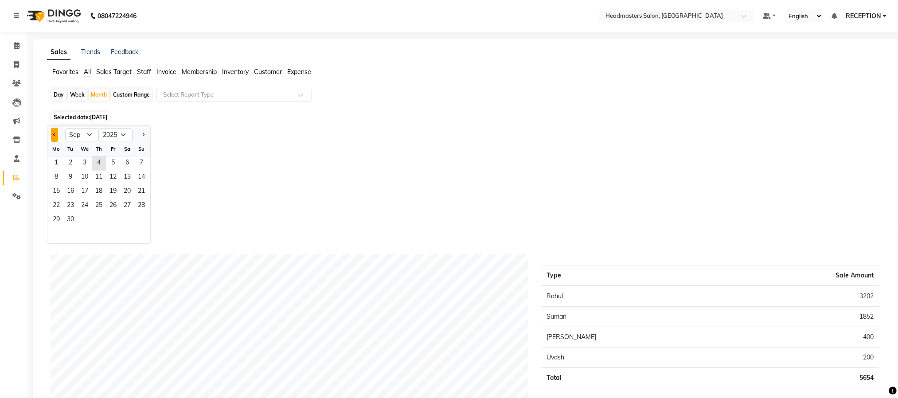
click at [52, 137] on button "Previous month" at bounding box center [54, 135] width 7 height 14
select select "8"
click at [114, 161] on span "1" at bounding box center [113, 164] width 14 height 14
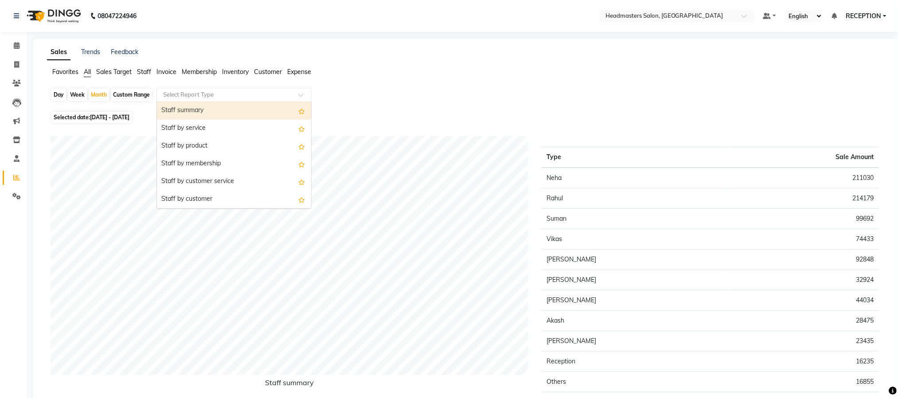
click at [291, 96] on div at bounding box center [234, 94] width 154 height 9
click at [244, 113] on div "Staff summary" at bounding box center [234, 111] width 154 height 18
select select "pdf"
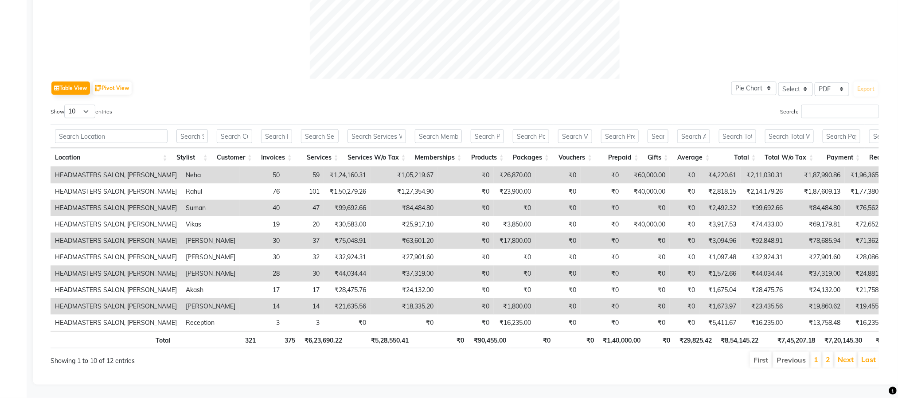
scroll to position [378, 0]
click at [788, 244] on td "₹78,685.94" at bounding box center [817, 241] width 58 height 16
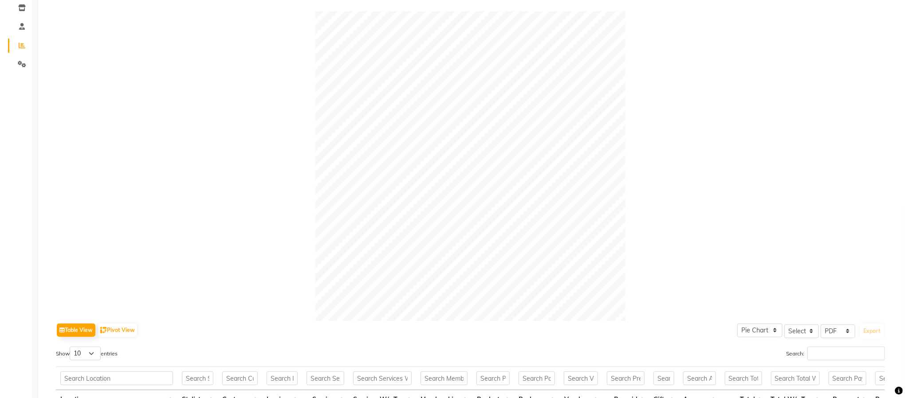
scroll to position [0, 0]
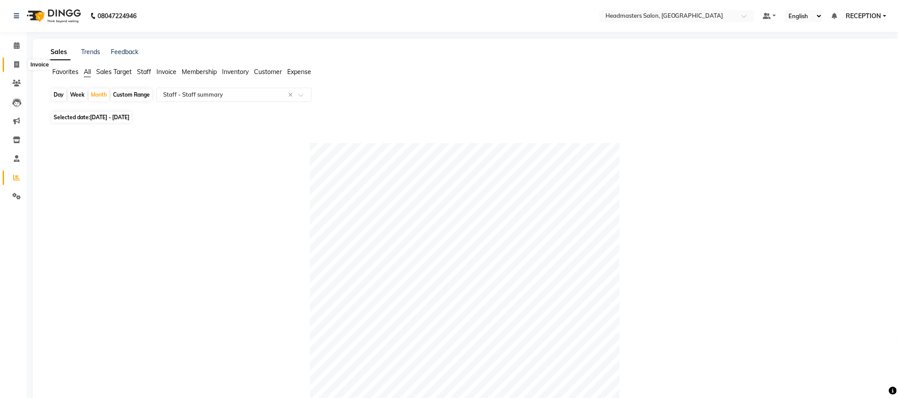
click at [16, 67] on icon at bounding box center [16, 64] width 5 height 7
select select "service"
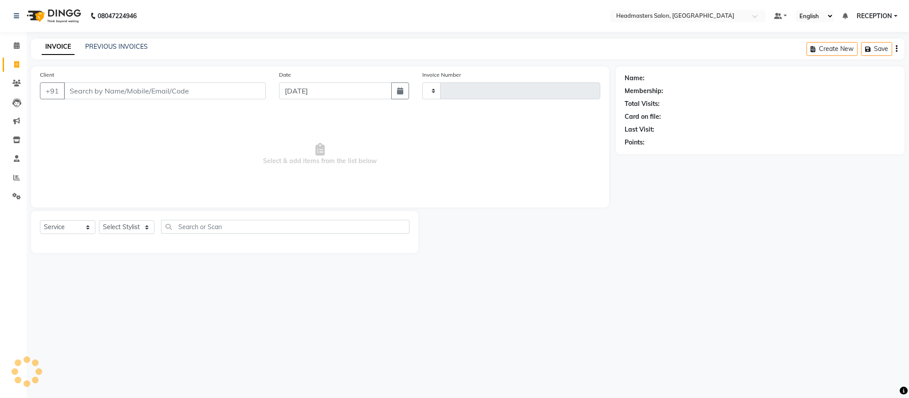
type input "1587"
select select "3454"
